Goal: Information Seeking & Learning: Learn about a topic

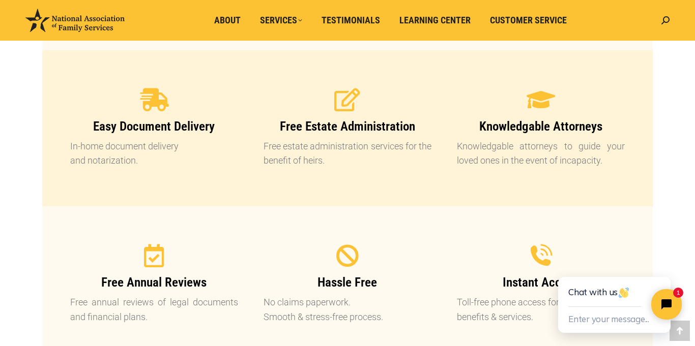
scroll to position [1268, 0]
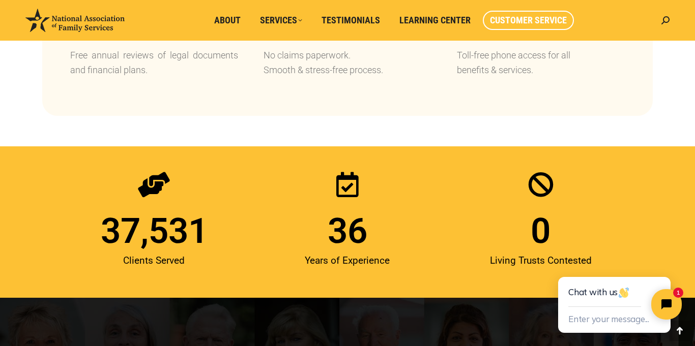
click at [530, 22] on span "Customer Service" at bounding box center [528, 20] width 77 height 11
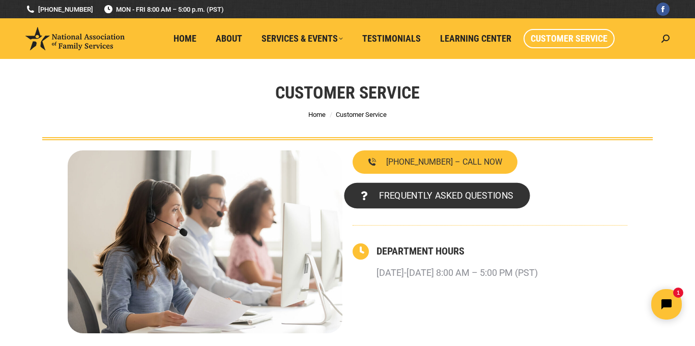
click at [489, 193] on span "FREQUENTLY ASKED QUESTIONS" at bounding box center [446, 195] width 134 height 9
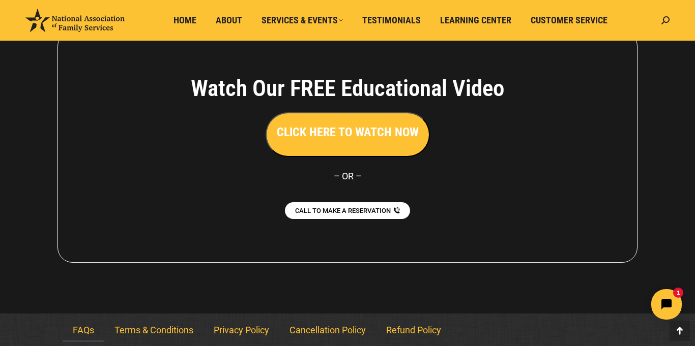
scroll to position [879, 0]
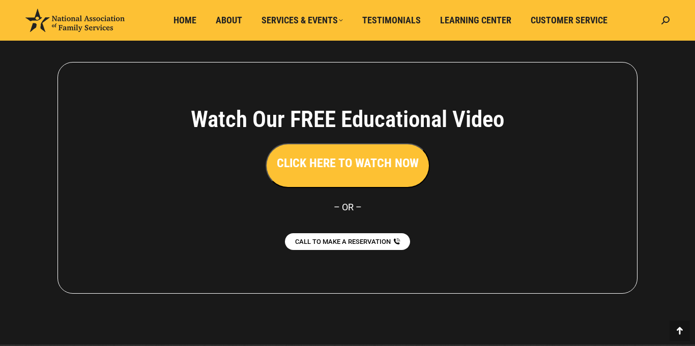
scroll to position [879, 0]
